Goal: Information Seeking & Learning: Learn about a topic

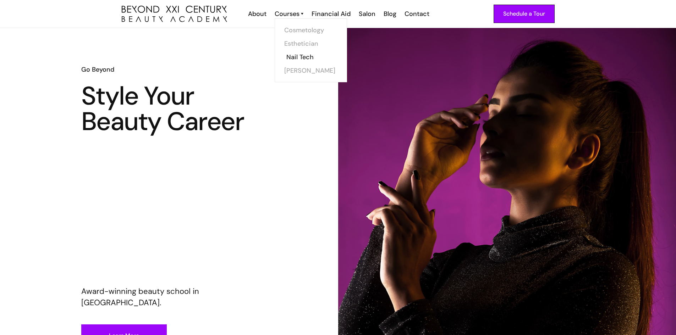
click at [290, 58] on link "Nail Tech" at bounding box center [312, 56] width 53 height 13
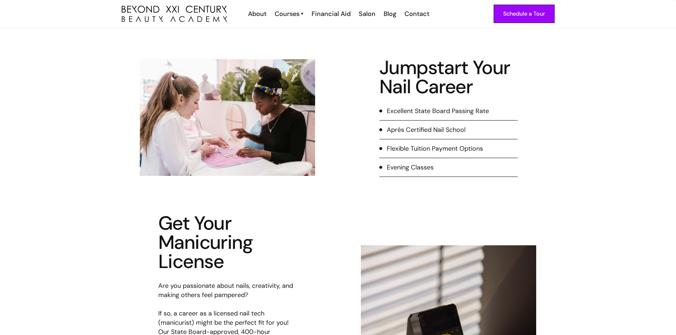
scroll to position [122, 0]
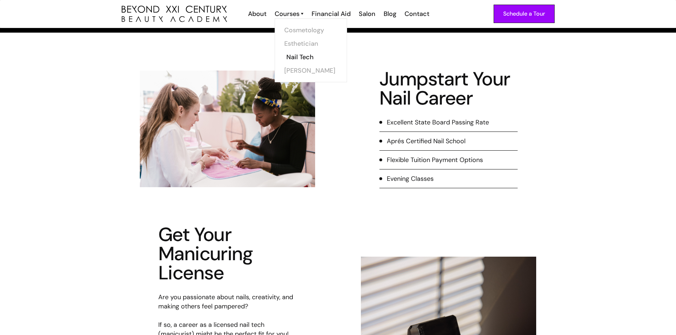
click at [302, 60] on link "Nail Tech" at bounding box center [312, 56] width 53 height 13
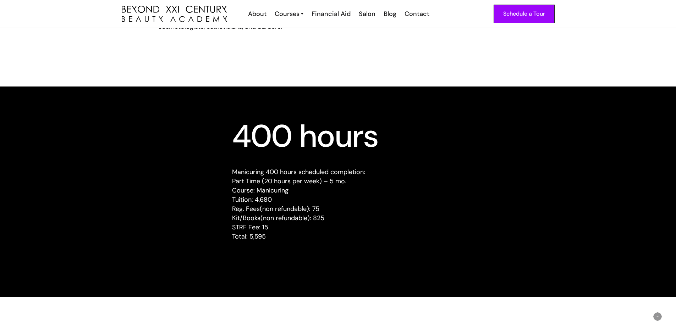
scroll to position [618, 0]
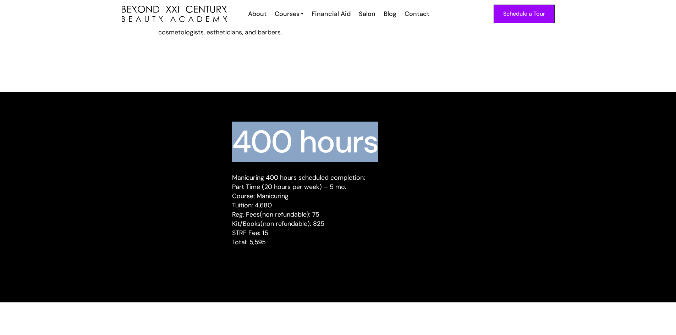
drag, startPoint x: 234, startPoint y: 138, endPoint x: 369, endPoint y: 138, distance: 135.5
click at [391, 143] on h3 "400 hours" at bounding box center [338, 142] width 212 height 26
copy h3 "400 hours"
